Goal: Task Accomplishment & Management: Manage account settings

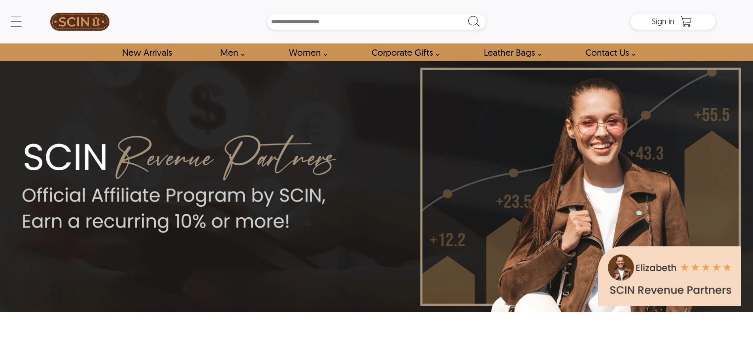
scroll to position [69, 0]
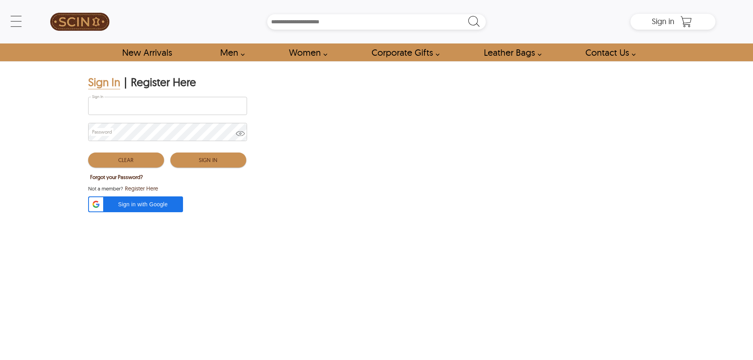
type input "**********"
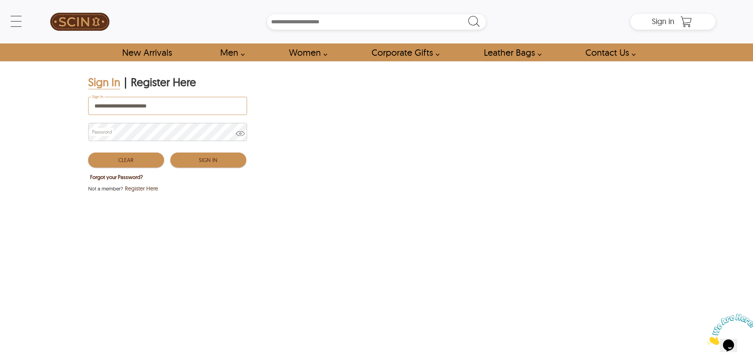
click at [224, 168] on div "Clear Sign In" at bounding box center [167, 158] width 158 height 23
click at [221, 158] on button "Sign In" at bounding box center [208, 160] width 76 height 15
